Goal: Obtain resource: Download file/media

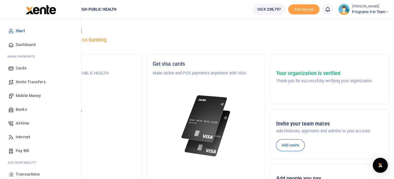
click at [78, 168] on div "Start Dashboard M ake Payments Cards Xente Transfers Mobile Money Banks Airtime…" at bounding box center [40, 121] width 81 height 204
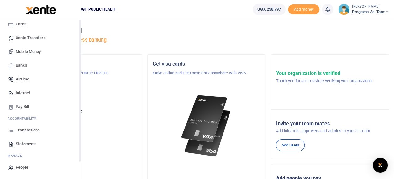
click at [80, 168] on div "Start Dashboard M ake Payments Cards Xente Transfers Mobile Money Banks Airtime…" at bounding box center [40, 77] width 81 height 204
click at [38, 143] on link "Statements" at bounding box center [40, 144] width 71 height 14
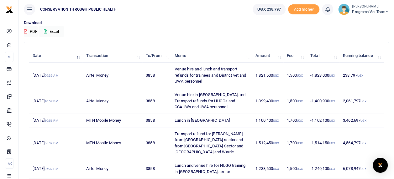
scroll to position [48, 0]
click at [51, 31] on button "Excel" at bounding box center [52, 32] width 26 height 11
